Goal: Find contact information: Find contact information

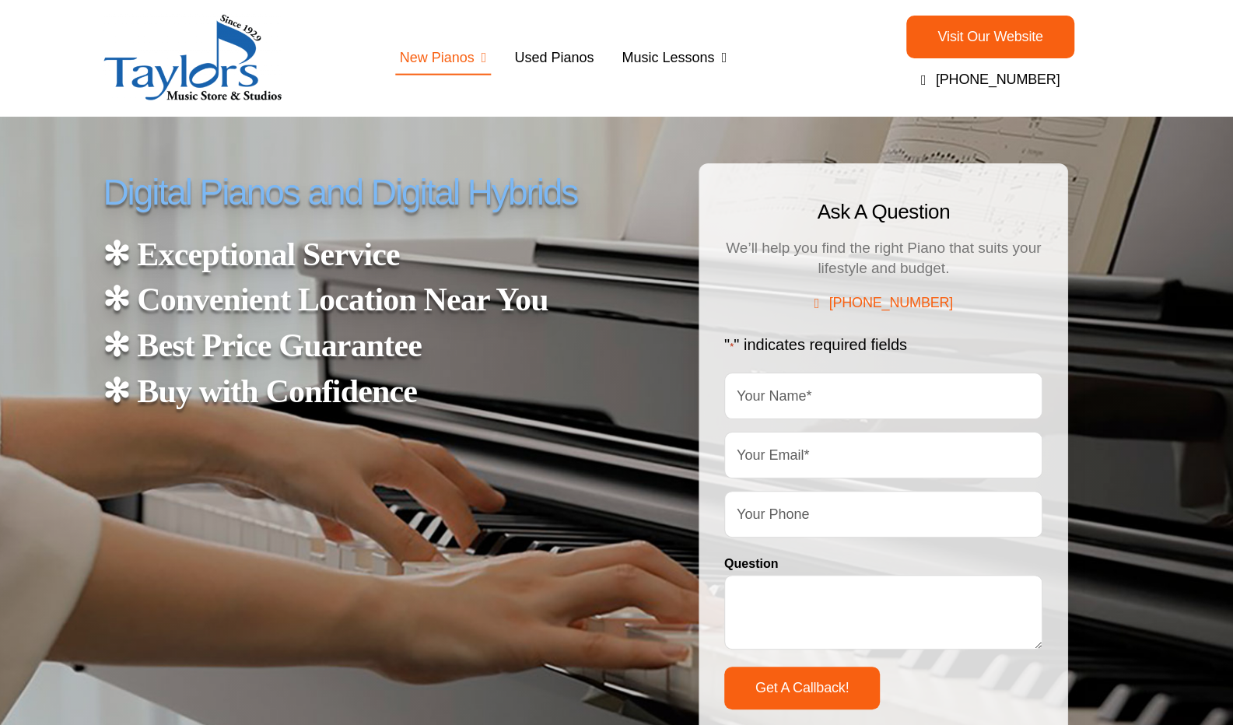
click at [942, 33] on span "Visit Our Website" at bounding box center [989, 37] width 105 height 16
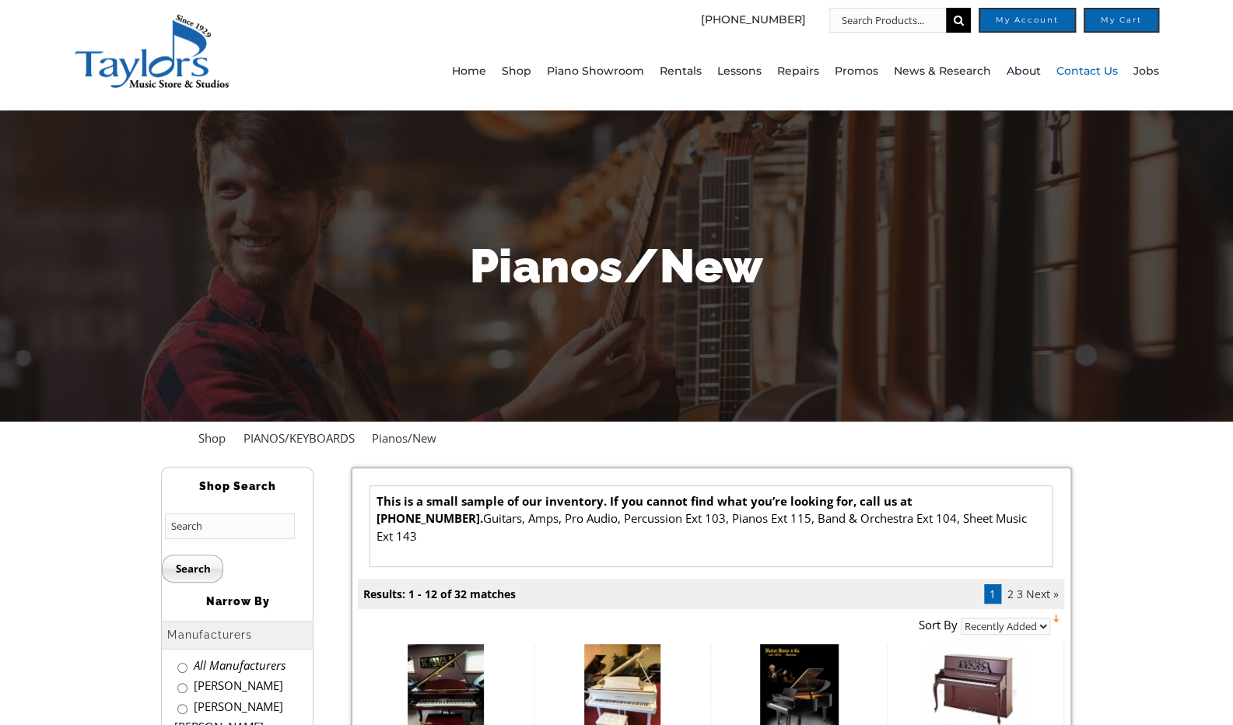
click at [1084, 72] on span "Contact Us" at bounding box center [1086, 71] width 61 height 25
